Goal: Information Seeking & Learning: Find contact information

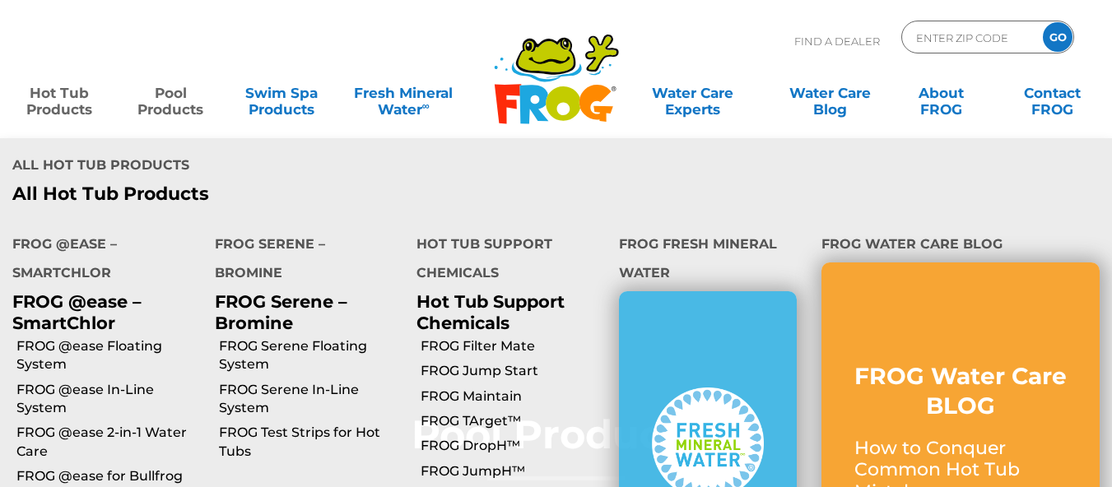
click at [54, 85] on link "Hot Tub Products" at bounding box center [59, 93] width 86 height 33
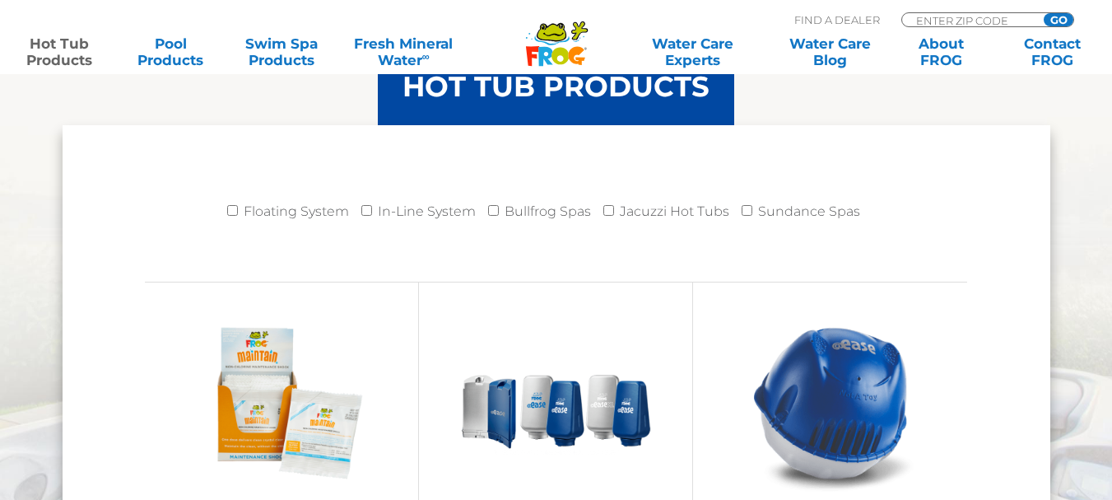
scroll to position [1646, 0]
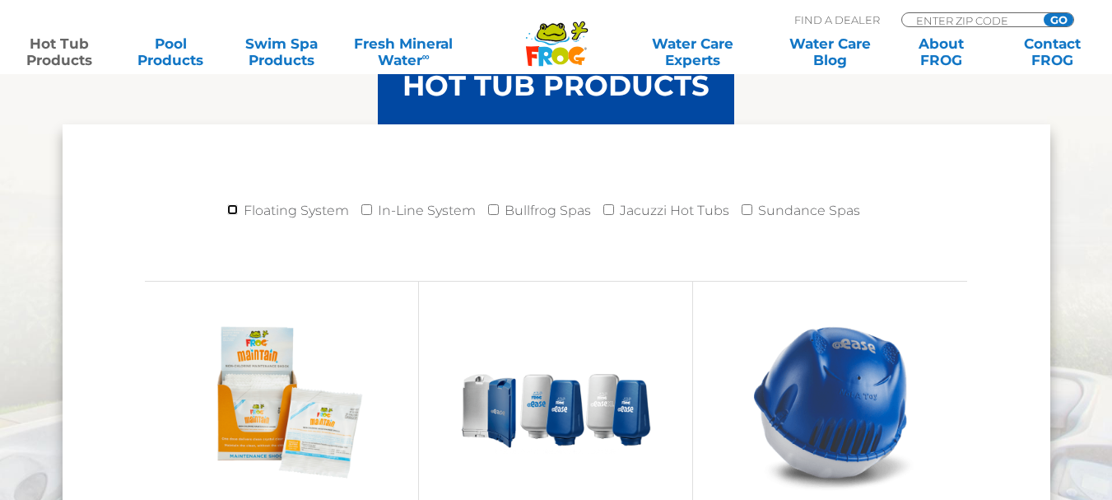
click at [236, 208] on input "Floating System" at bounding box center [232, 209] width 11 height 11
checkbox input "true"
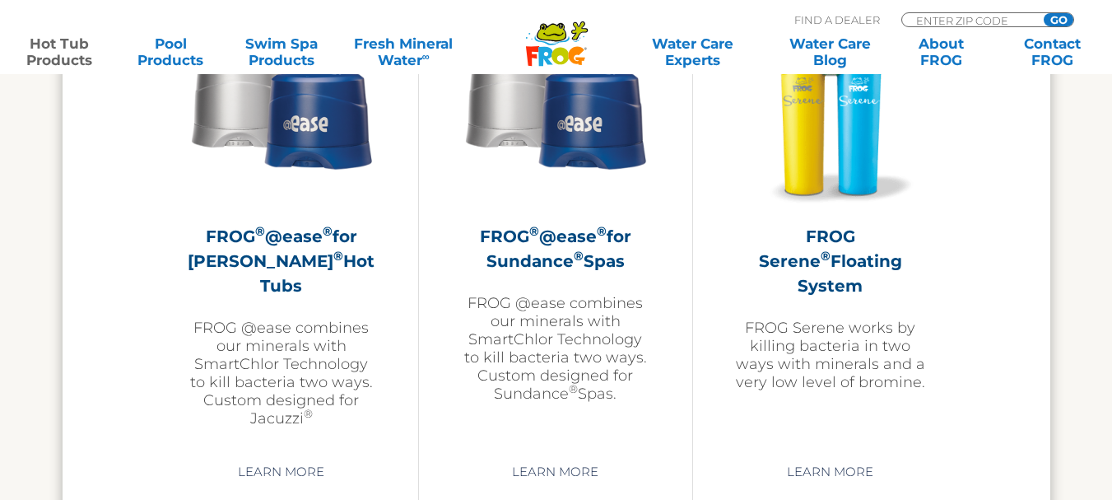
scroll to position [3046, 0]
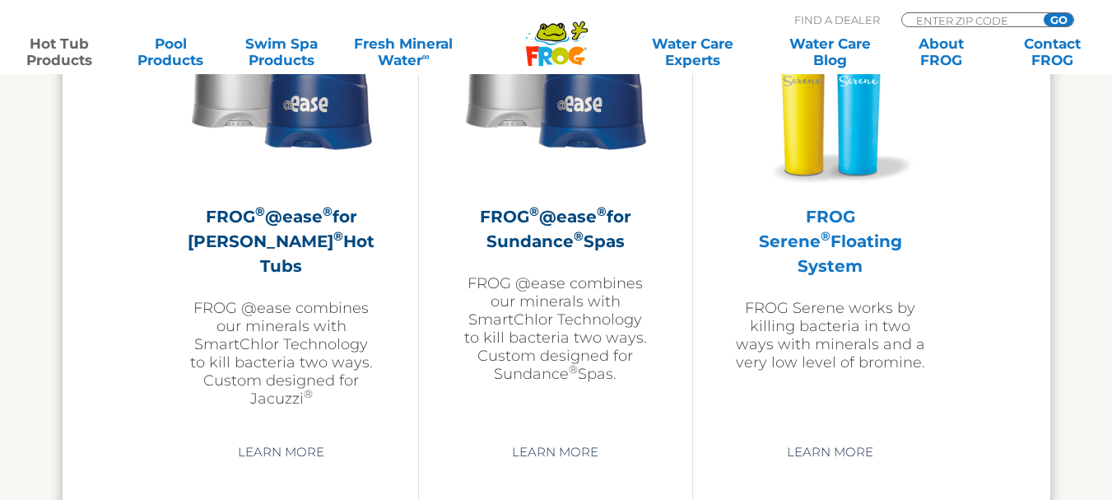
click at [808, 149] on img at bounding box center [830, 92] width 191 height 191
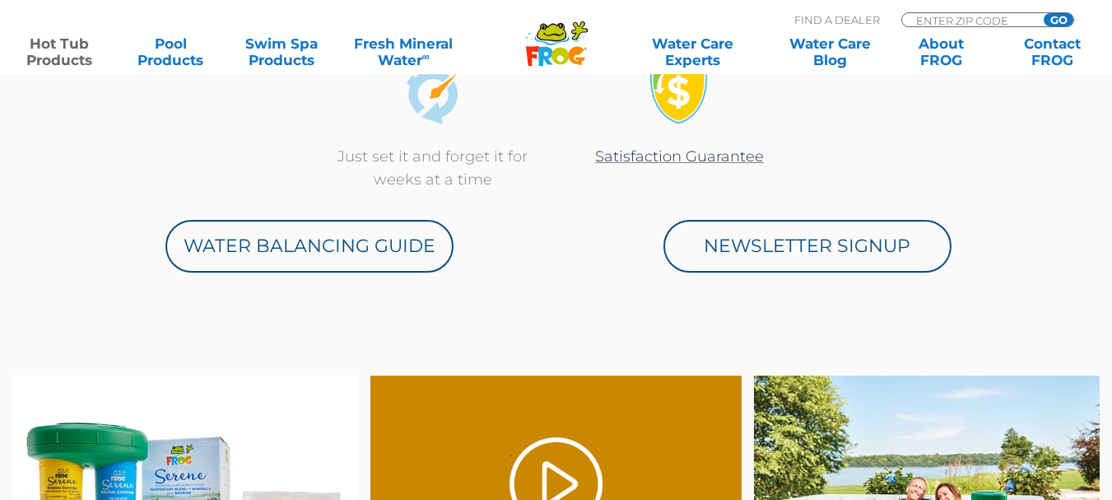
scroll to position [823, 0]
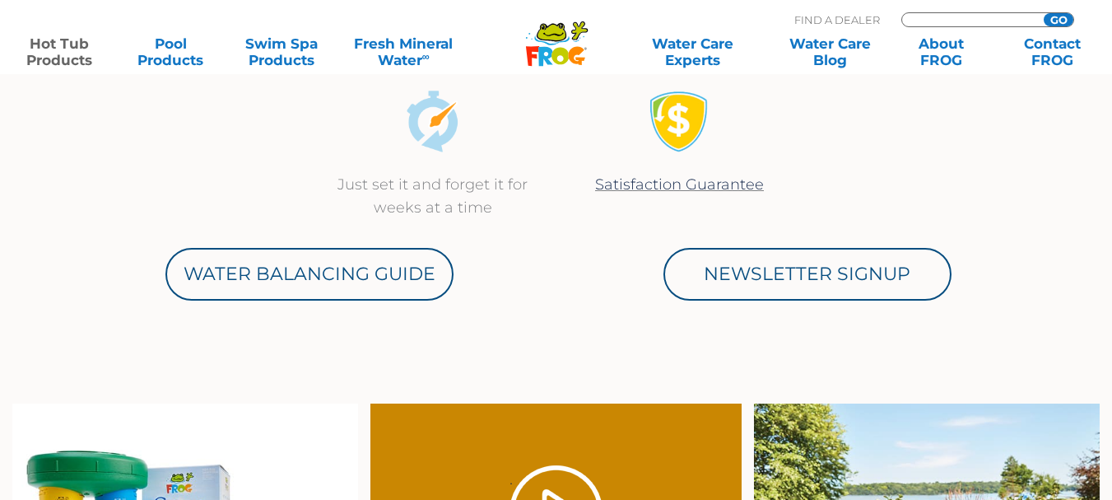
click at [924, 22] on input "Zip Code Form" at bounding box center [970, 20] width 111 height 14
type input "44130"
click at [1048, 21] on input "GO" at bounding box center [1059, 19] width 30 height 13
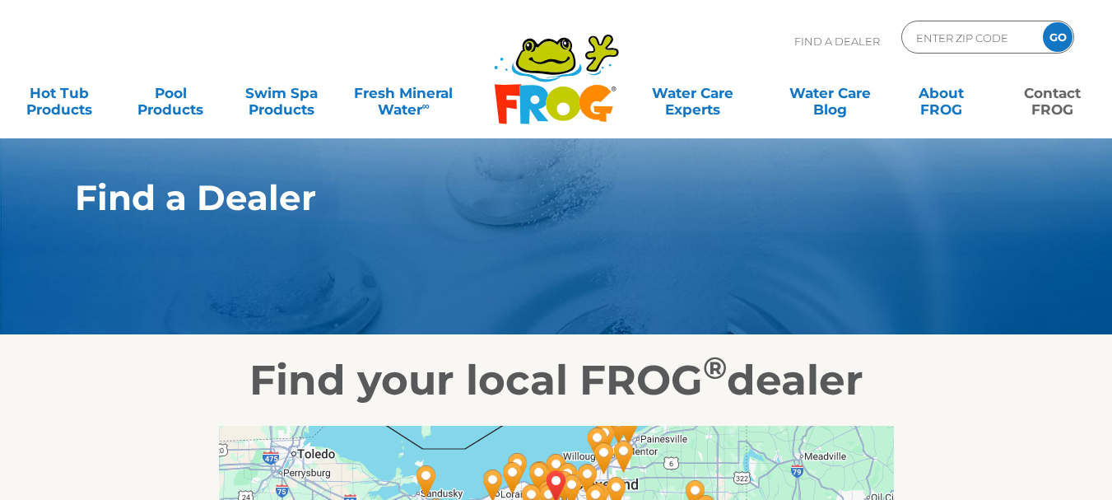
click at [1045, 91] on link "Contact FROG" at bounding box center [1052, 93] width 86 height 33
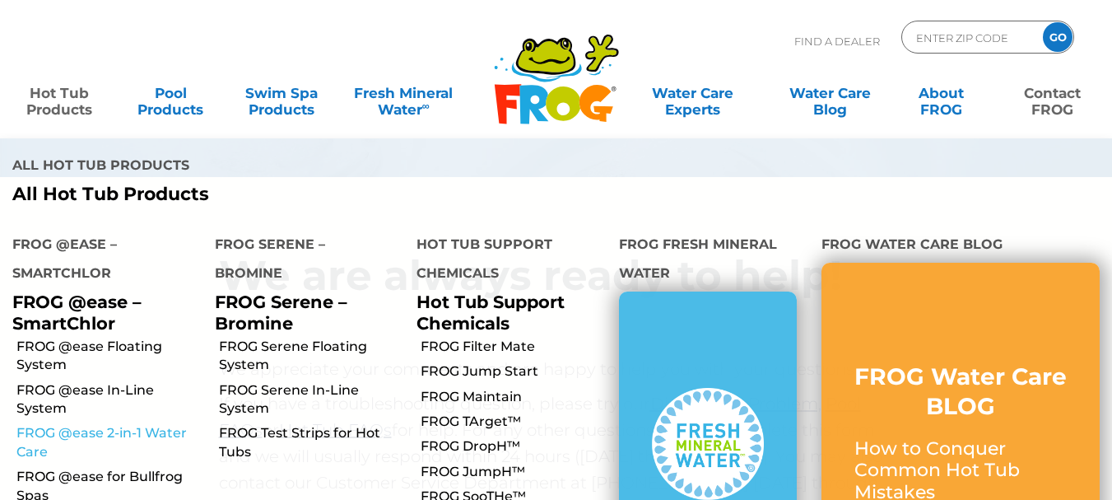
scroll to position [40, 0]
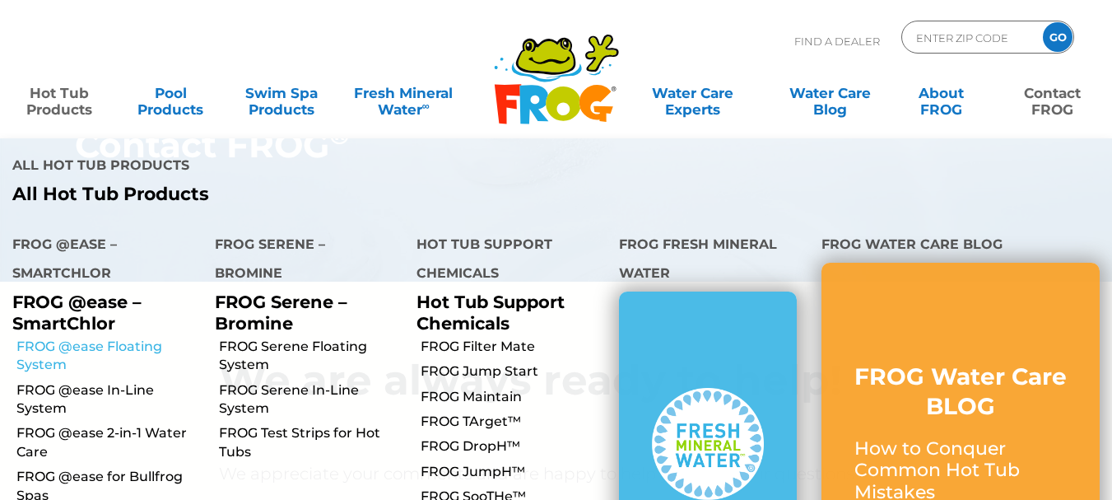
click at [78, 337] on link "FROG @ease Floating System" at bounding box center [109, 355] width 186 height 37
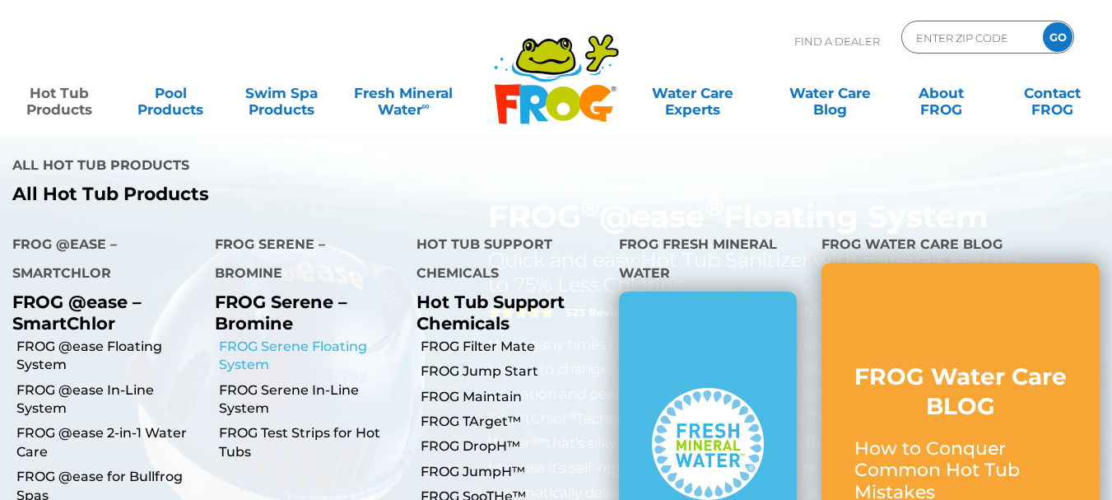
click at [255, 337] on link "FROG Serene Floating System" at bounding box center [312, 355] width 186 height 37
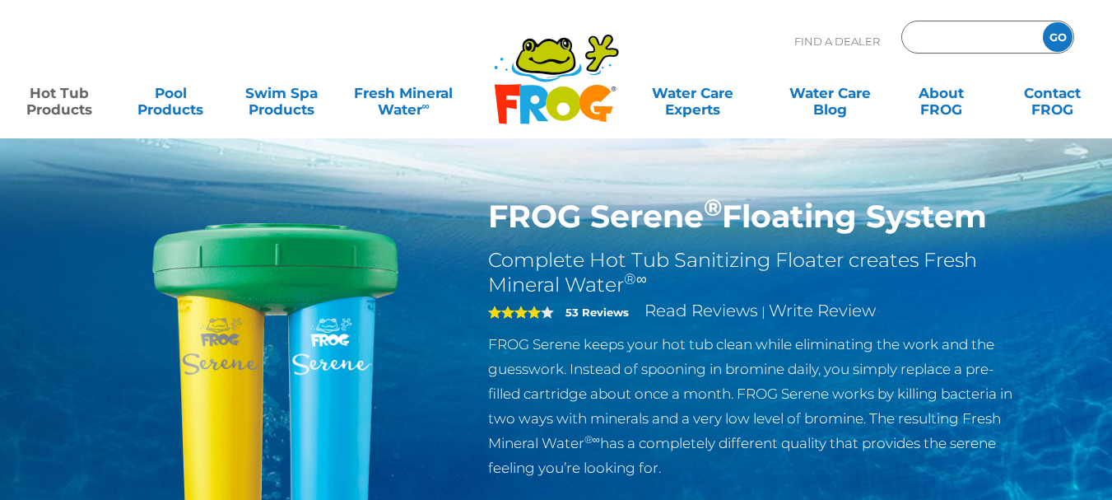
click at [922, 35] on input "Zip Code Form" at bounding box center [970, 38] width 111 height 24
type input "44130"
click at [1062, 33] on input "GO" at bounding box center [1058, 37] width 30 height 30
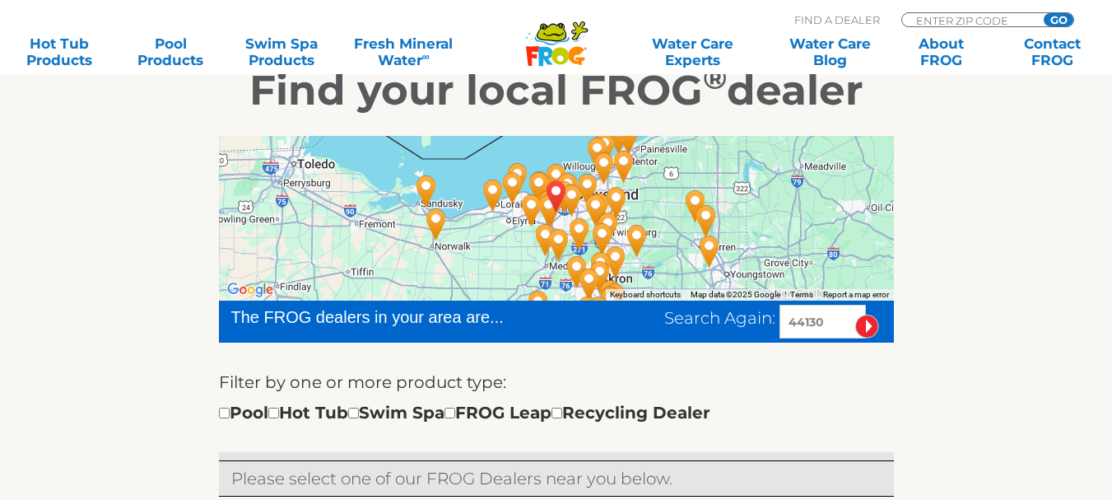
scroll to position [329, 0]
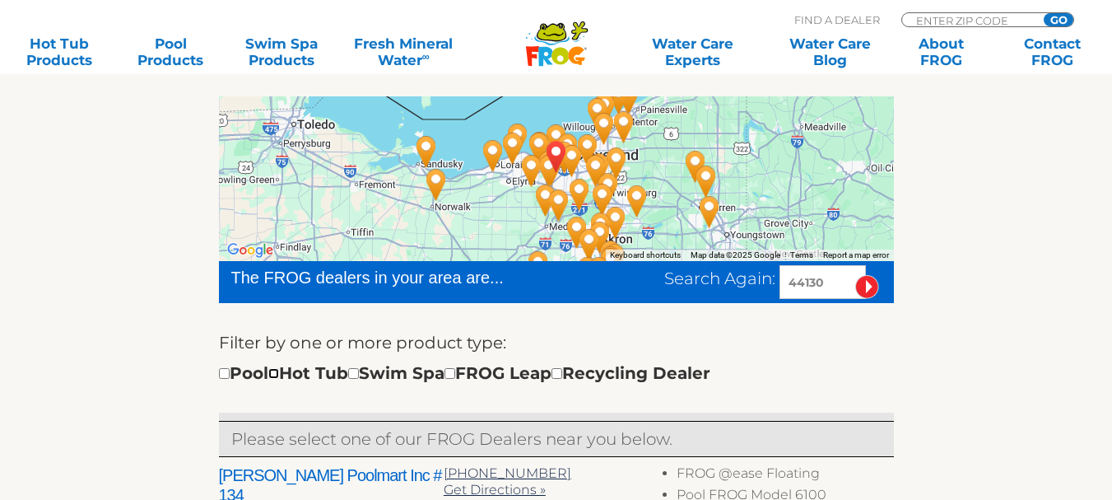
click at [279, 373] on input "checkbox" at bounding box center [273, 373] width 11 height 11
checkbox input "true"
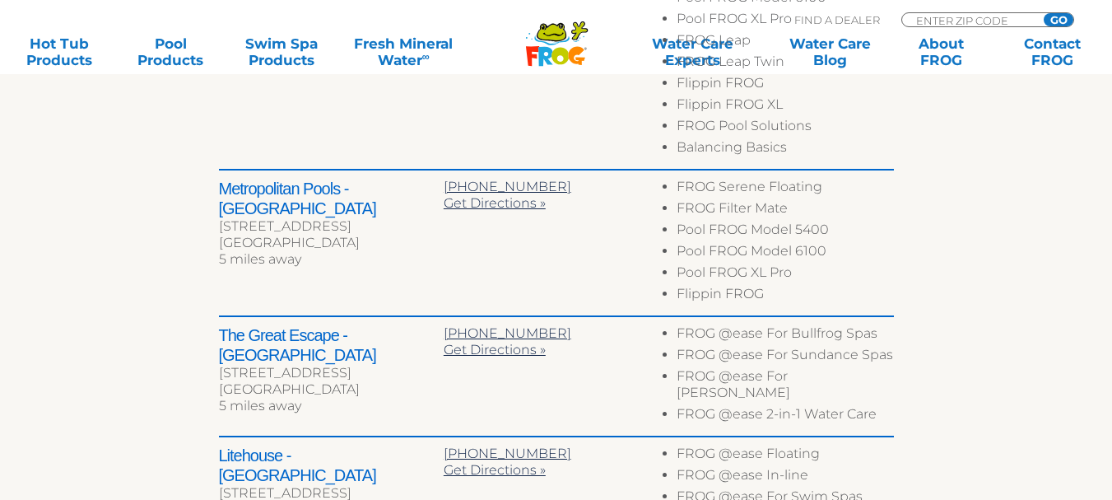
scroll to position [1149, 0]
